Goal: Task Accomplishment & Management: Complete application form

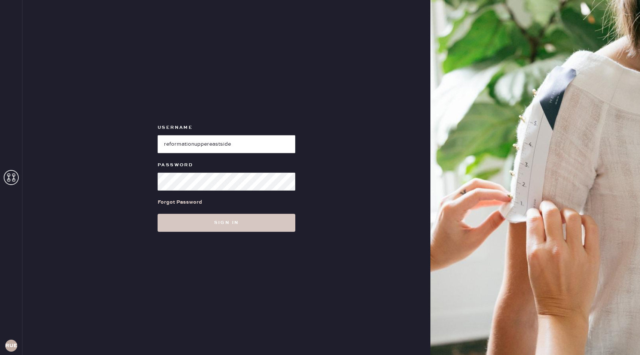
click at [202, 207] on div "Forgot Password" at bounding box center [227, 201] width 138 height 23
click at [205, 222] on button "Sign in" at bounding box center [227, 223] width 138 height 18
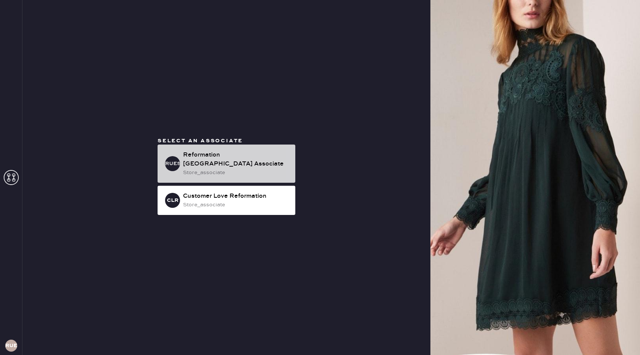
click at [198, 163] on div "Reformation [GEOGRAPHIC_DATA] Associate" at bounding box center [236, 159] width 106 height 18
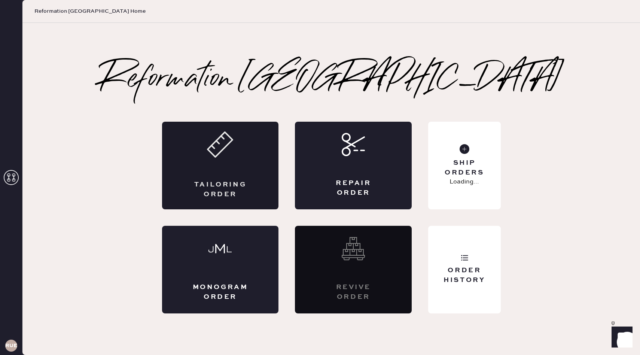
click at [239, 167] on div "Tailoring Order" at bounding box center [220, 166] width 117 height 88
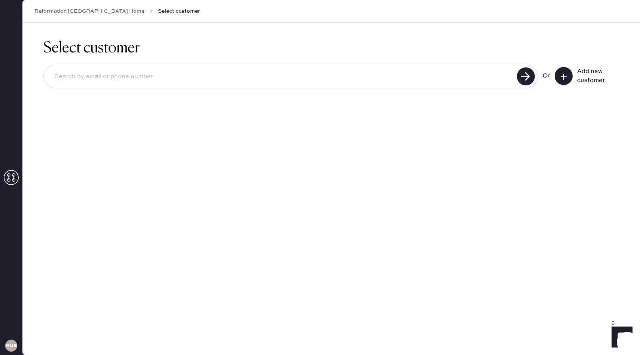
click at [416, 75] on input at bounding box center [281, 76] width 466 height 17
click at [561, 77] on icon at bounding box center [563, 76] width 7 height 7
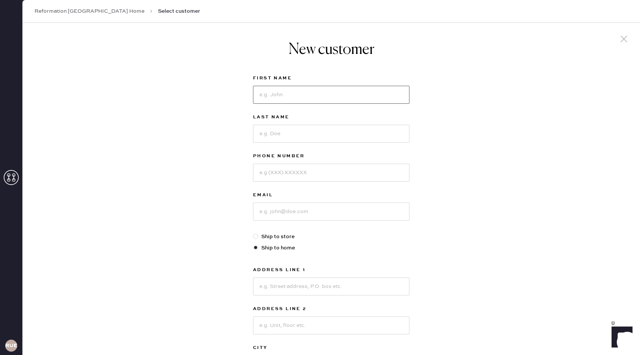
click at [295, 89] on input at bounding box center [331, 95] width 156 height 18
click at [274, 103] on input at bounding box center [331, 95] width 156 height 18
type input "[PERSON_NAME]"
click at [273, 131] on input at bounding box center [331, 134] width 156 height 18
type input "Linden"
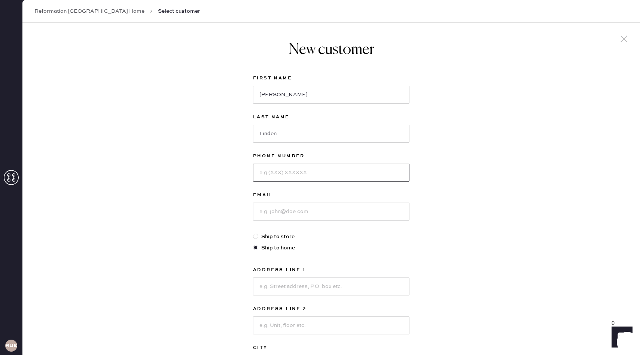
click at [286, 174] on input at bounding box center [331, 173] width 156 height 18
type input "9177344317"
click at [305, 216] on input at bounding box center [331, 211] width 156 height 18
drag, startPoint x: 330, startPoint y: 213, endPoint x: 228, endPoint y: 213, distance: 101.8
click at [228, 213] on div "New customer First Name [PERSON_NAME] Last Name Linden Phone Number [PHONE_NUMB…" at bounding box center [330, 255] width 617 height 464
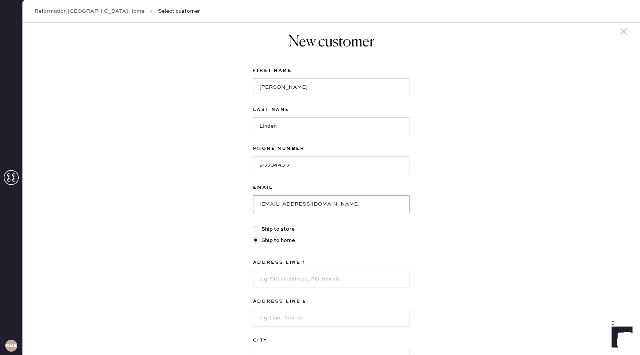
scroll to position [17, 0]
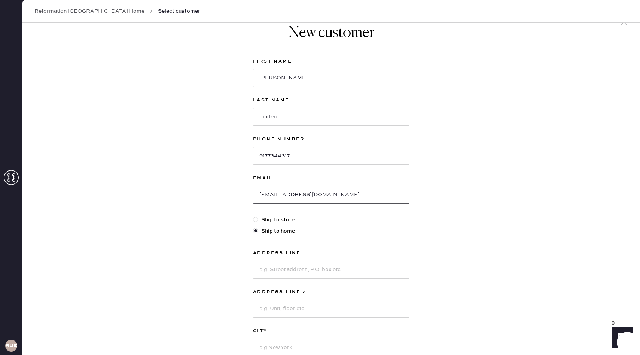
type input "[EMAIL_ADDRESS][DOMAIN_NAME]"
click at [280, 266] on input at bounding box center [331, 269] width 156 height 18
click at [274, 264] on input at bounding box center [331, 269] width 156 height 18
click at [267, 273] on input at bounding box center [331, 269] width 156 height 18
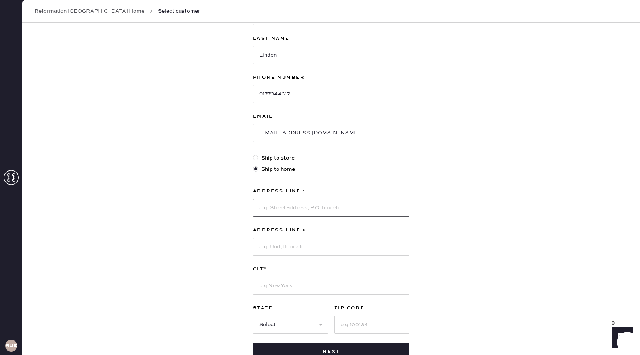
scroll to position [79, 0]
click at [265, 214] on input at bounding box center [331, 207] width 156 height 18
type input "[STREET_ADDRESS]"
click at [274, 248] on input at bounding box center [331, 246] width 156 height 18
click at [273, 284] on input at bounding box center [331, 285] width 156 height 18
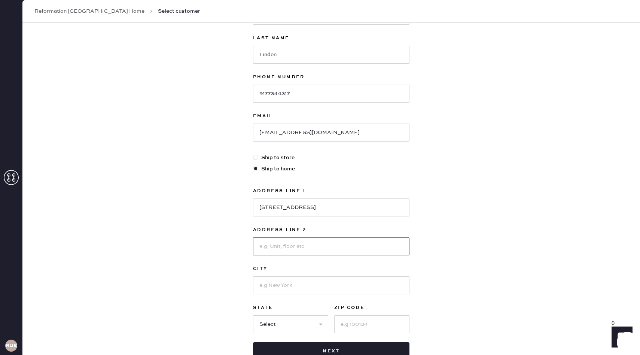
click at [273, 248] on input at bounding box center [331, 246] width 156 height 18
type input "Apt 15C"
click at [276, 287] on input at bounding box center [331, 285] width 156 height 18
type input "[US_STATE]"
click at [266, 324] on select "Select AK AL AR AZ CA CO CT [GEOGRAPHIC_DATA] DE FL [GEOGRAPHIC_DATA] HI [GEOGR…" at bounding box center [290, 324] width 75 height 18
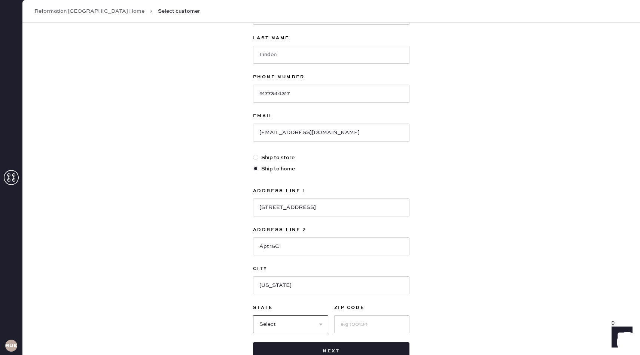
select select "NY"
click at [346, 323] on input at bounding box center [371, 324] width 75 height 18
type input "10025"
click at [535, 291] on div "New customer First Name [PERSON_NAME] Last Name Linden Phone Number [PHONE_NUMB…" at bounding box center [330, 176] width 617 height 464
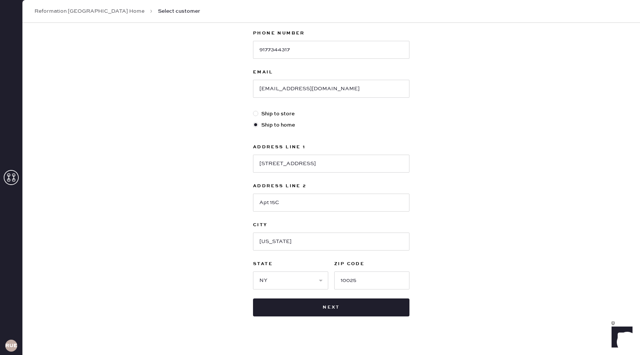
scroll to position [132, 0]
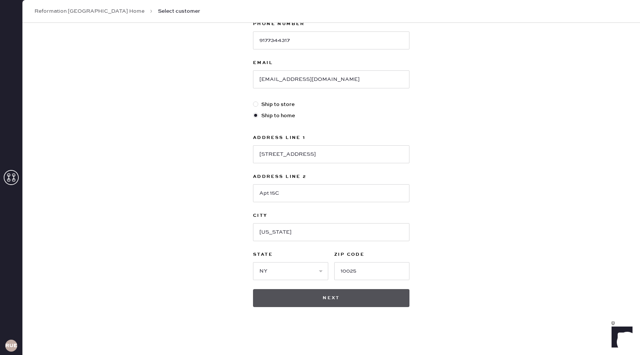
click at [330, 297] on button "Next" at bounding box center [331, 298] width 156 height 18
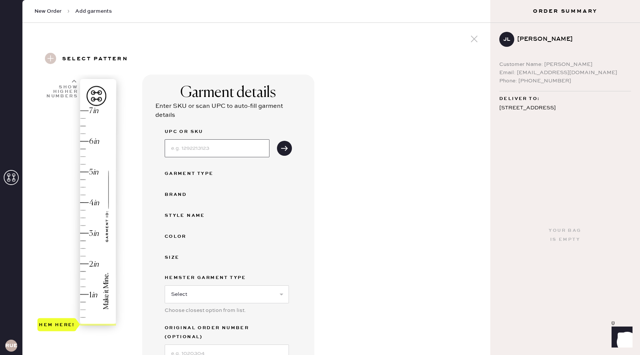
click at [178, 143] on input at bounding box center [217, 148] width 105 height 18
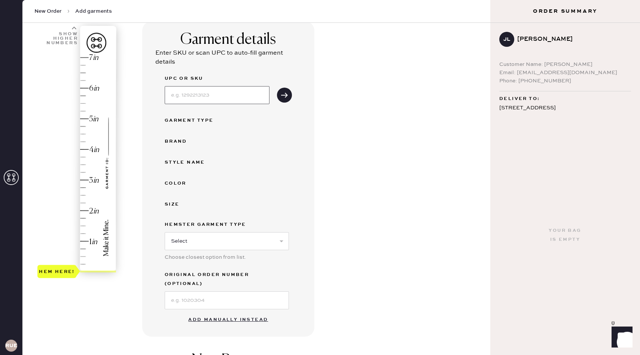
scroll to position [58, 0]
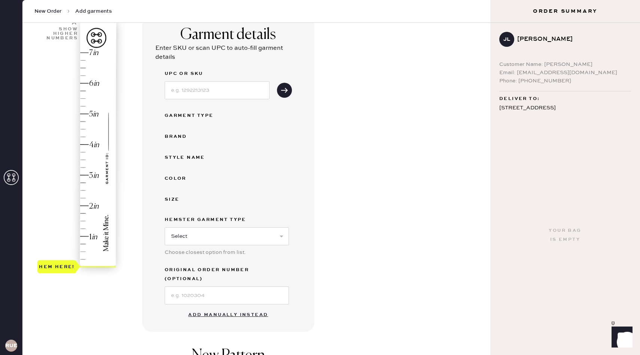
click at [297, 137] on div "Garment details Enter SKU or scan UPC to auto-fill garment details UPC or SKU G…" at bounding box center [228, 173] width 172 height 315
click at [202, 89] on input at bounding box center [217, 90] width 105 height 18
type input "1312835NVY0XS"
click at [284, 83] on button "submit" at bounding box center [284, 90] width 15 height 15
select select "8"
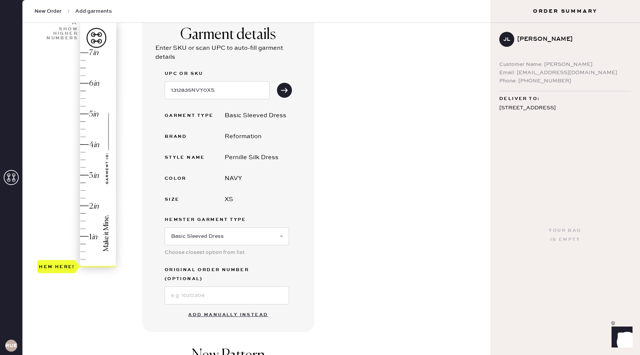
scroll to position [65, 0]
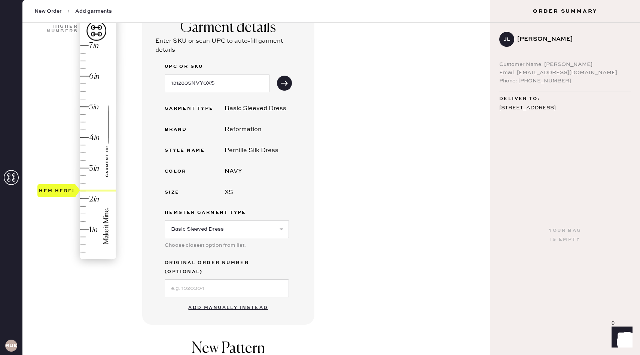
click at [81, 186] on div "Hem here!" at bounding box center [77, 152] width 80 height 221
type input "2.5"
click at [83, 183] on div "Hem here!" at bounding box center [77, 152] width 80 height 221
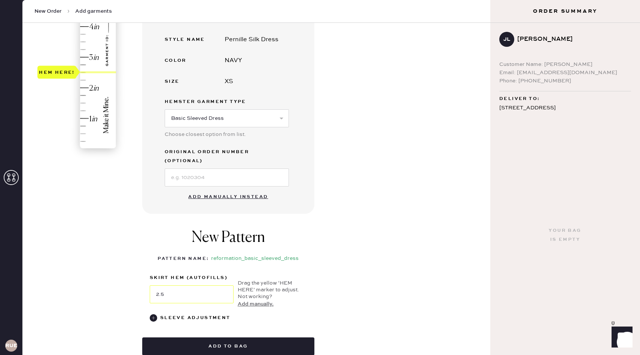
scroll to position [178, 0]
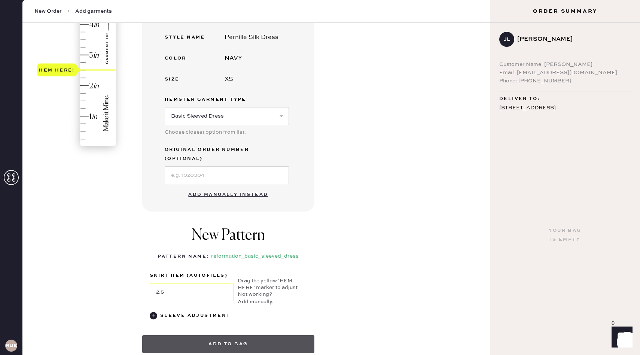
click at [216, 336] on button "Add to bag" at bounding box center [228, 344] width 172 height 18
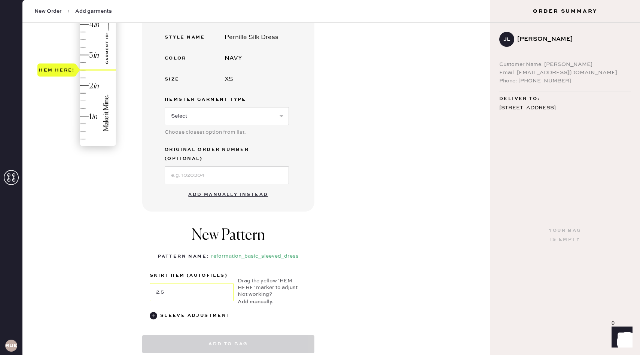
select select "8"
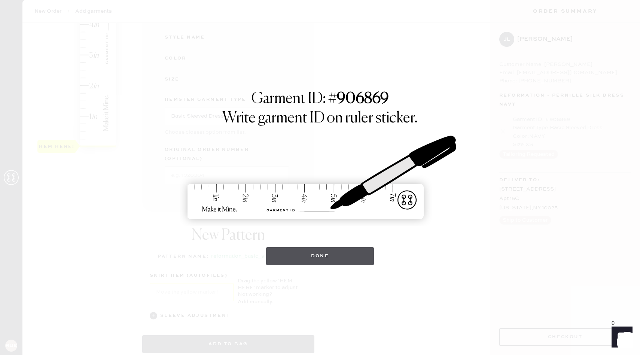
click at [318, 260] on button "Done" at bounding box center [320, 256] width 108 height 18
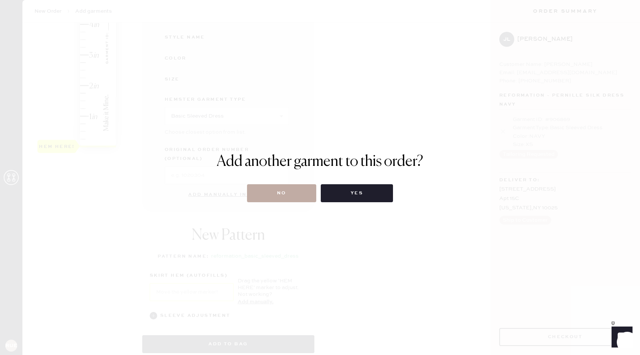
click at [284, 189] on button "No" at bounding box center [281, 193] width 69 height 18
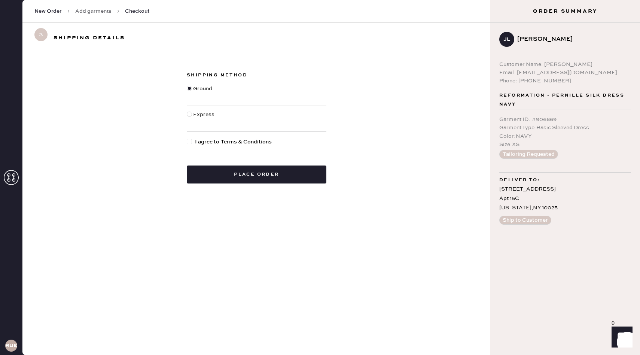
click at [187, 143] on div at bounding box center [189, 141] width 5 height 5
click at [187, 138] on input "I agree to Terms & Conditions" at bounding box center [187, 138] width 0 height 0
checkbox input "true"
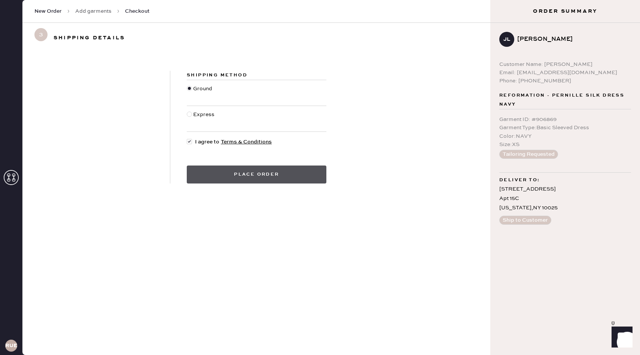
click at [252, 181] on button "Place order" at bounding box center [257, 174] width 140 height 18
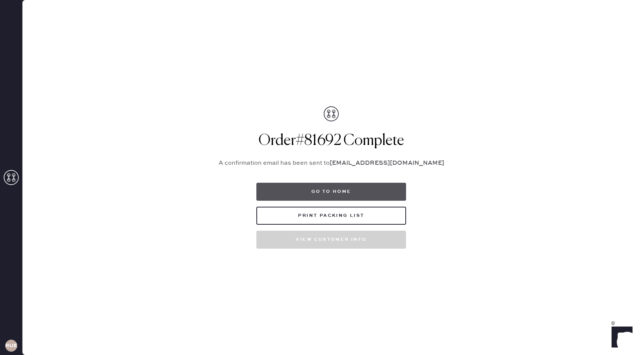
click at [333, 187] on button "Go to home" at bounding box center [331, 192] width 150 height 18
